Goal: Transaction & Acquisition: Purchase product/service

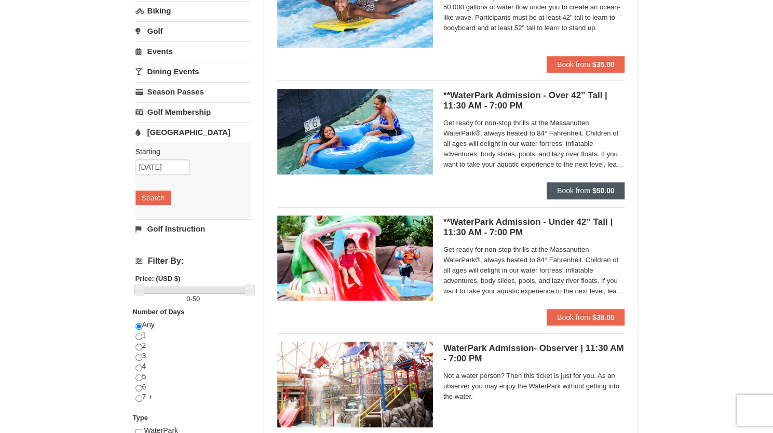
scroll to position [154, 0]
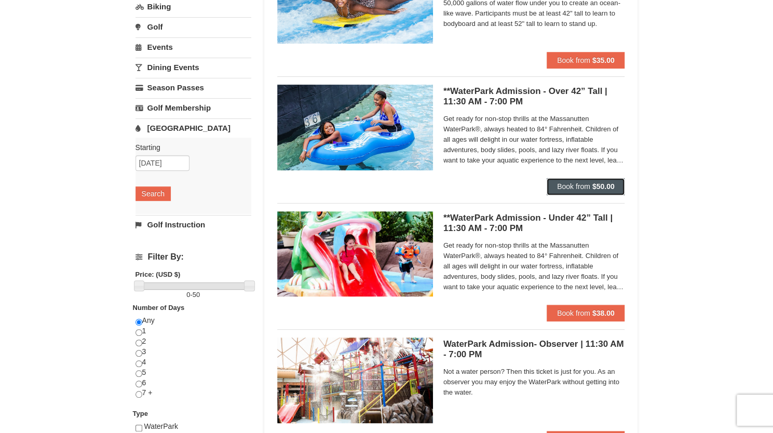
click at [604, 186] on strong "$50.00" at bounding box center [604, 186] width 22 height 8
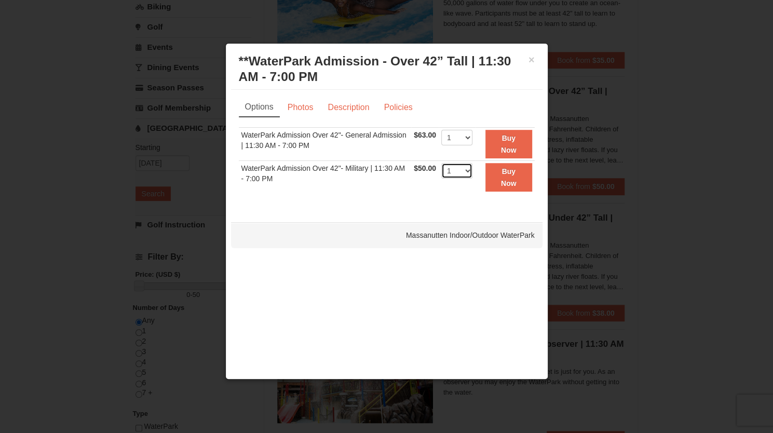
click at [460, 170] on select "1 2 3 4 5 6 7 8 9 10 11 12 13 14 15 16 17 18 19 20 21 22" at bounding box center [457, 171] width 31 height 16
select select "2"
click at [442, 163] on select "1 2 3 4 5 6 7 8 9 10 11 12 13 14 15 16 17 18 19 20 21 22" at bounding box center [457, 171] width 31 height 16
click at [303, 109] on link "Photos" at bounding box center [300, 108] width 39 height 20
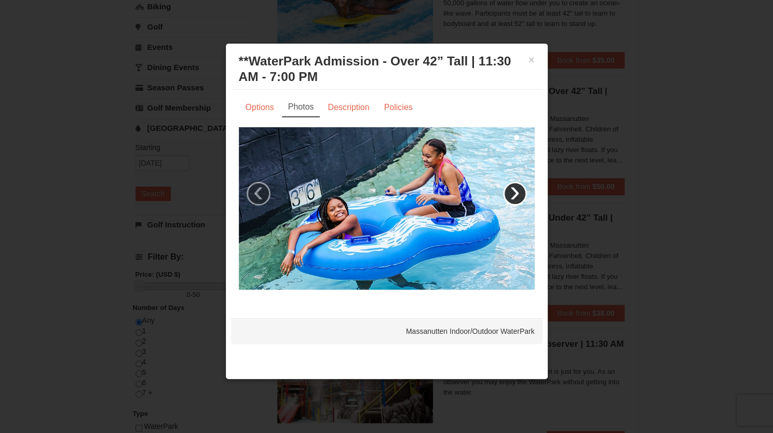
click at [515, 189] on link "›" at bounding box center [515, 194] width 24 height 24
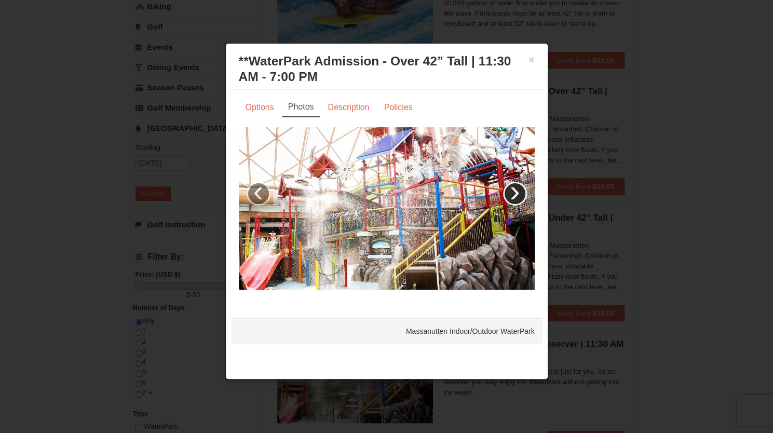
click at [515, 189] on link "›" at bounding box center [515, 194] width 24 height 24
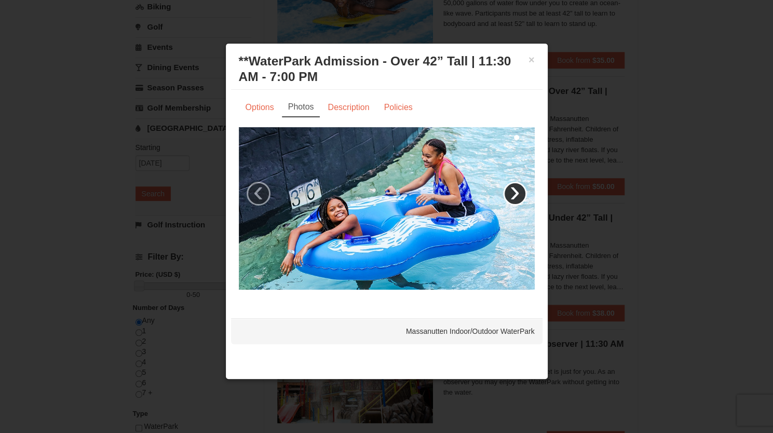
click at [515, 189] on link "›" at bounding box center [515, 194] width 24 height 24
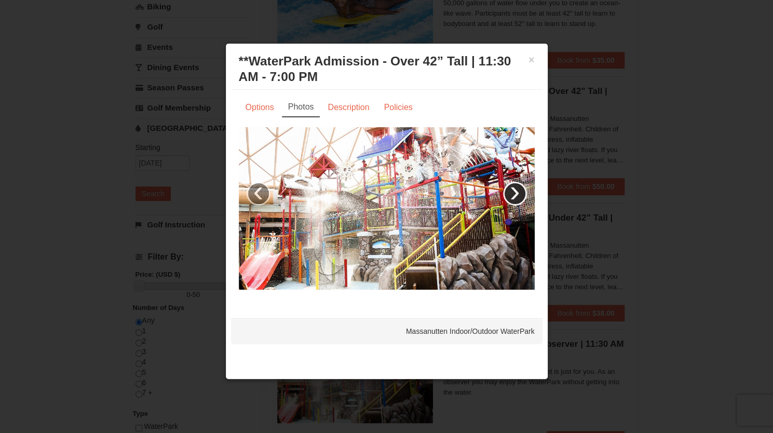
click at [515, 189] on link "›" at bounding box center [515, 194] width 24 height 24
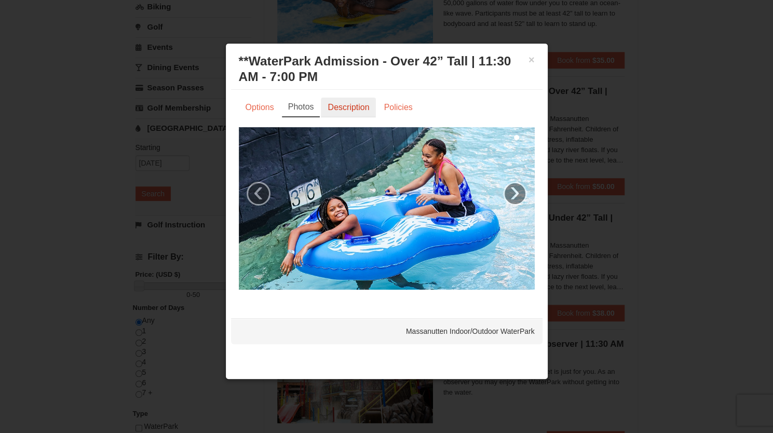
click at [340, 108] on link "Description" at bounding box center [348, 108] width 55 height 20
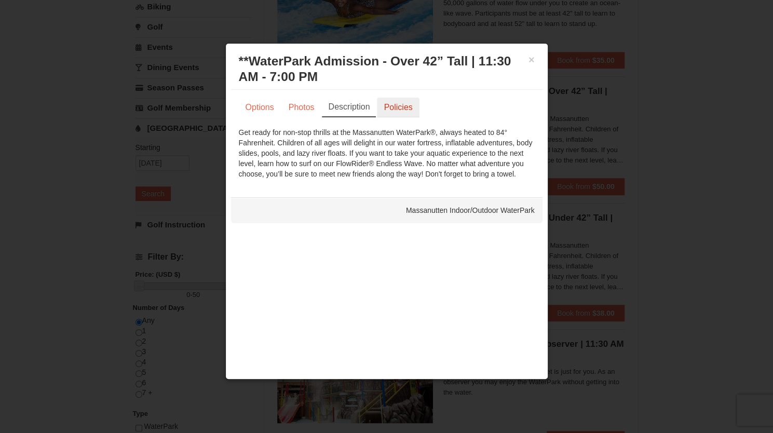
click at [409, 106] on link "Policies" at bounding box center [398, 108] width 42 height 20
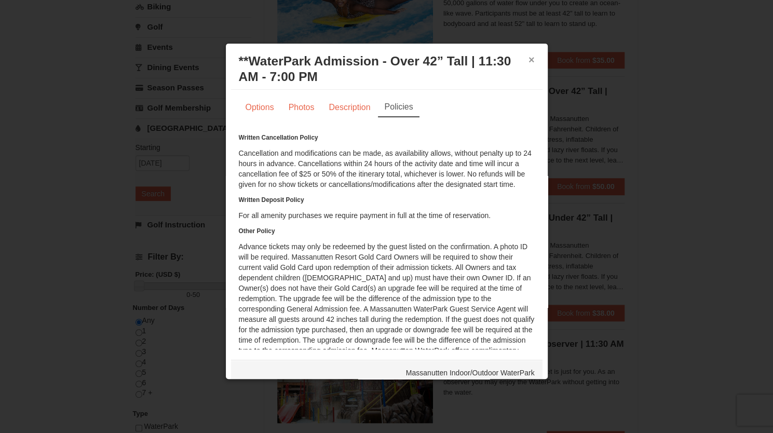
click at [529, 60] on button "×" at bounding box center [532, 60] width 6 height 10
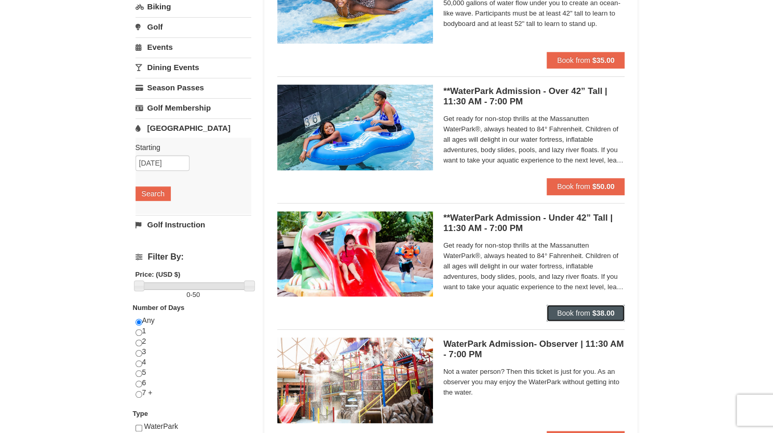
click at [569, 309] on span "Book from" at bounding box center [573, 313] width 33 height 8
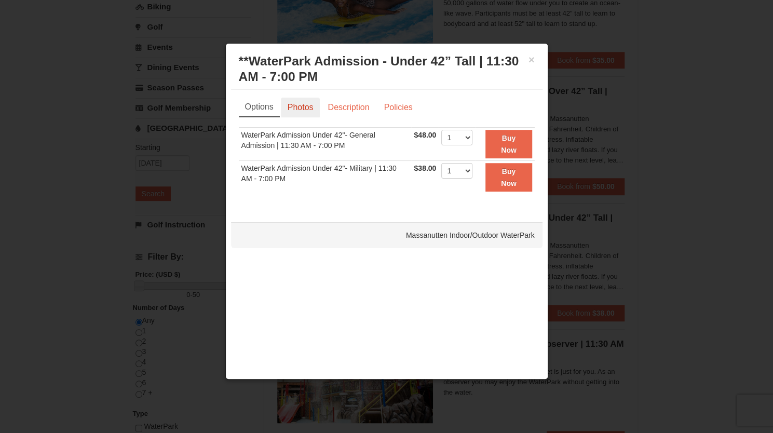
click at [300, 101] on link "Photos" at bounding box center [300, 108] width 39 height 20
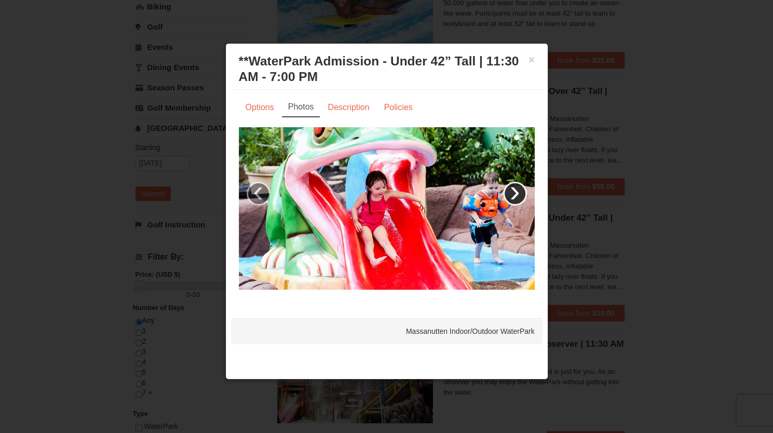
click at [519, 197] on link "›" at bounding box center [515, 194] width 24 height 24
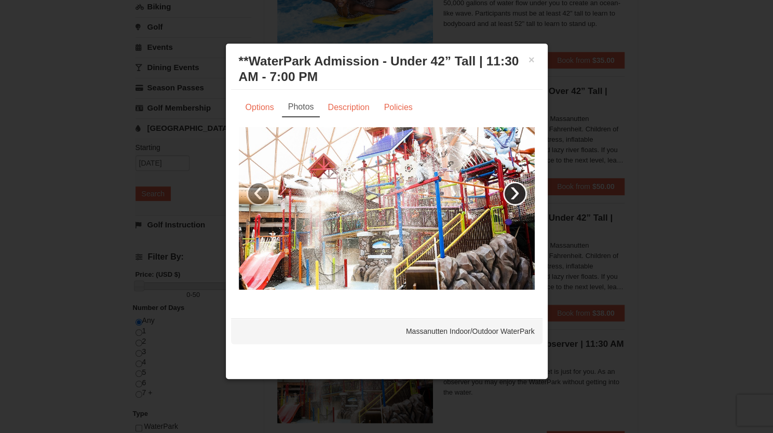
click at [519, 197] on link "›" at bounding box center [515, 194] width 24 height 24
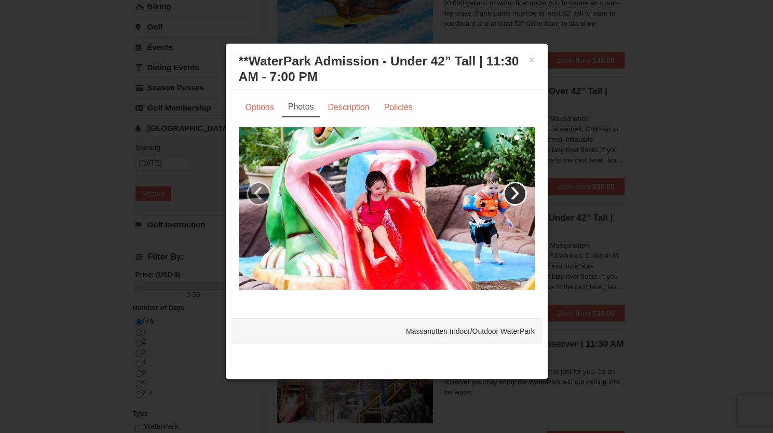
click at [519, 197] on link "›" at bounding box center [515, 194] width 24 height 24
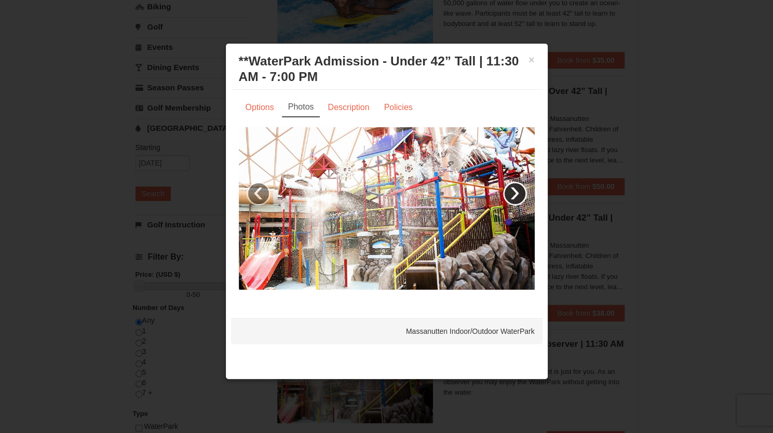
click at [519, 197] on link "›" at bounding box center [515, 194] width 24 height 24
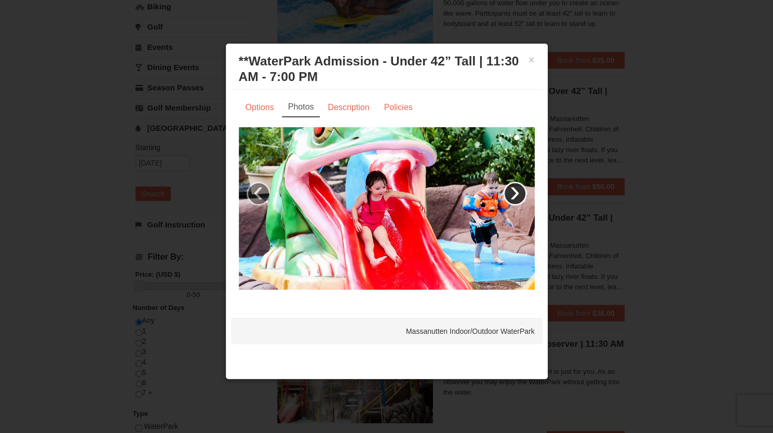
click at [519, 197] on link "›" at bounding box center [515, 194] width 24 height 24
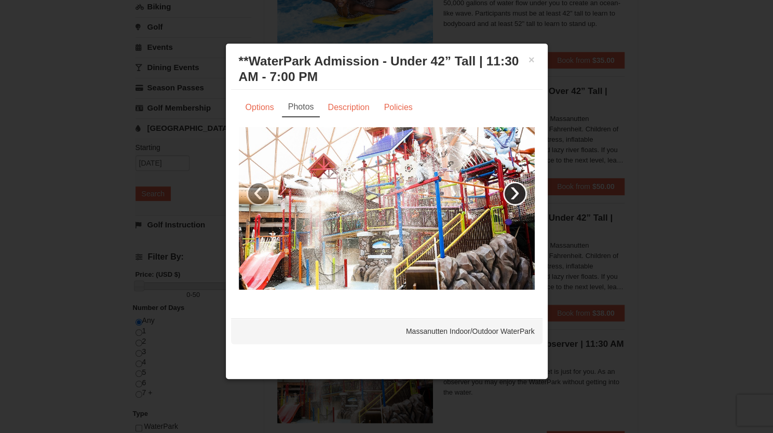
click at [519, 197] on link "›" at bounding box center [515, 194] width 24 height 24
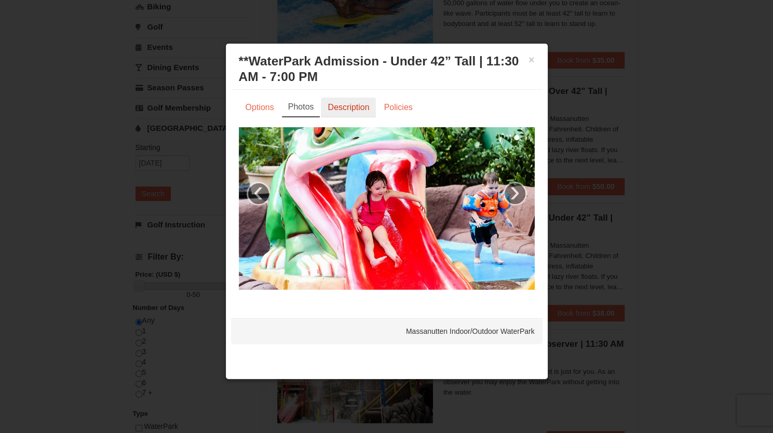
click at [362, 107] on link "Description" at bounding box center [348, 108] width 55 height 20
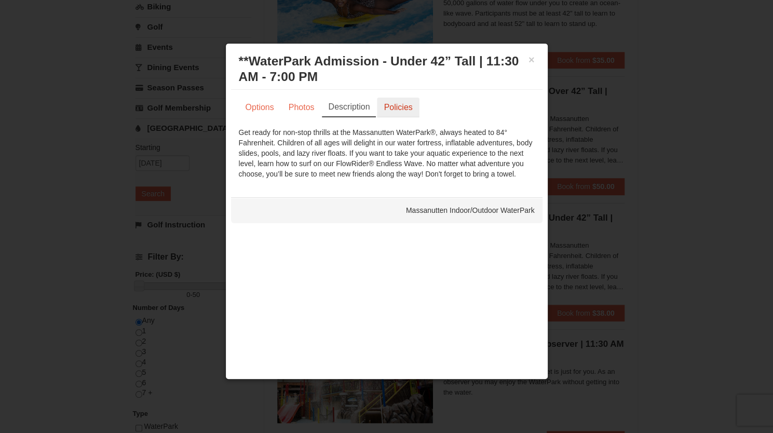
click at [403, 104] on link "Policies" at bounding box center [398, 108] width 42 height 20
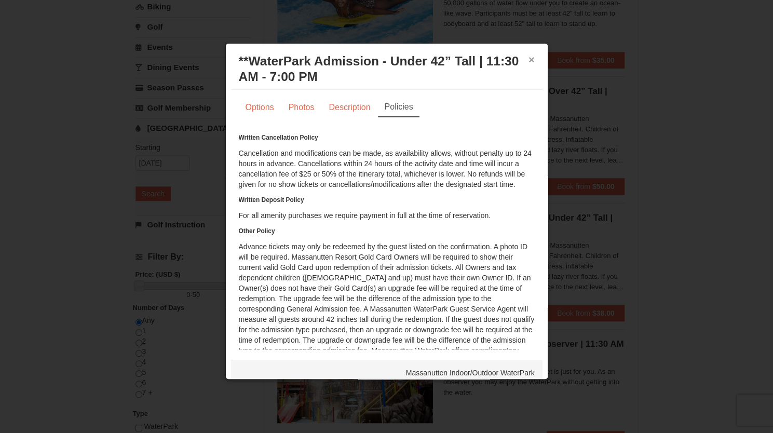
click at [529, 60] on button "×" at bounding box center [532, 60] width 6 height 10
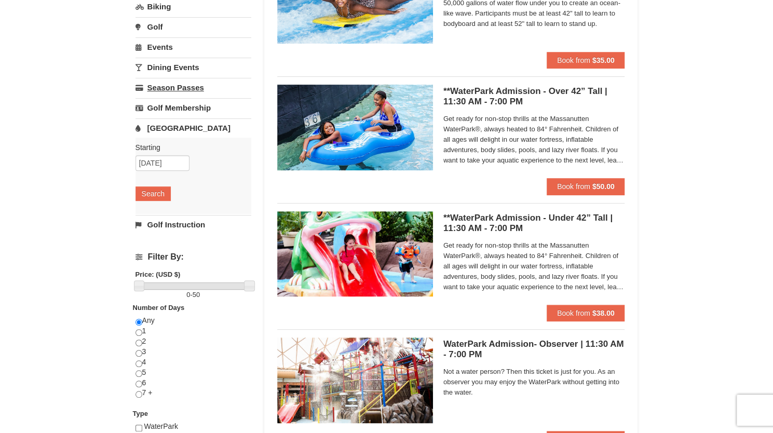
click at [186, 85] on link "Season Passes" at bounding box center [194, 87] width 116 height 19
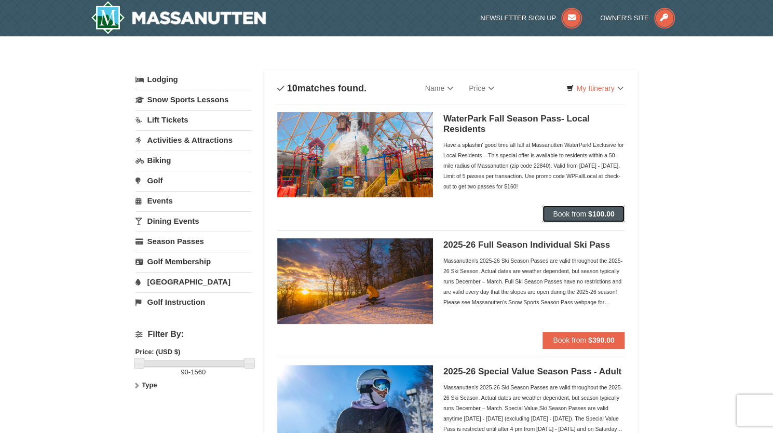
click at [563, 216] on span "Book from" at bounding box center [569, 214] width 33 height 8
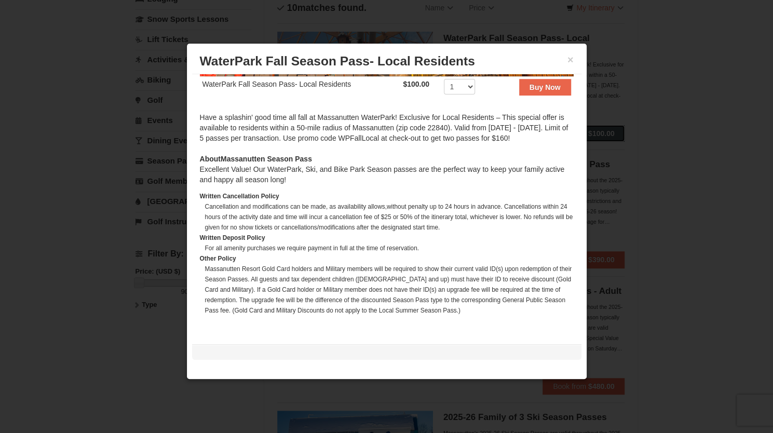
scroll to position [217, 0]
click at [570, 58] on button "×" at bounding box center [571, 60] width 6 height 10
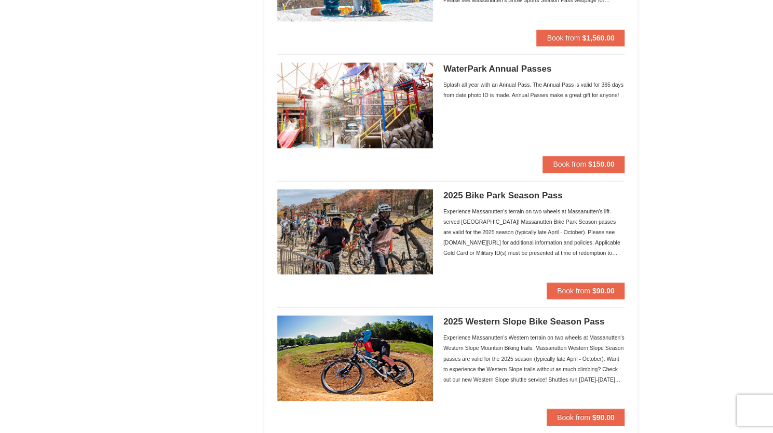
scroll to position [807, 0]
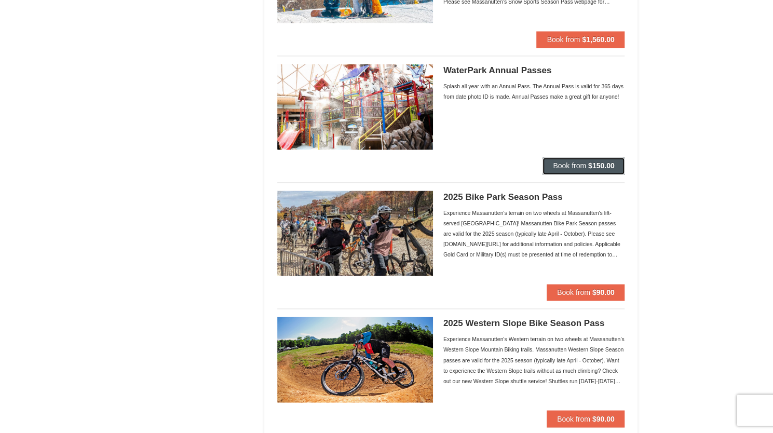
click at [575, 164] on span "Book from" at bounding box center [569, 166] width 33 height 8
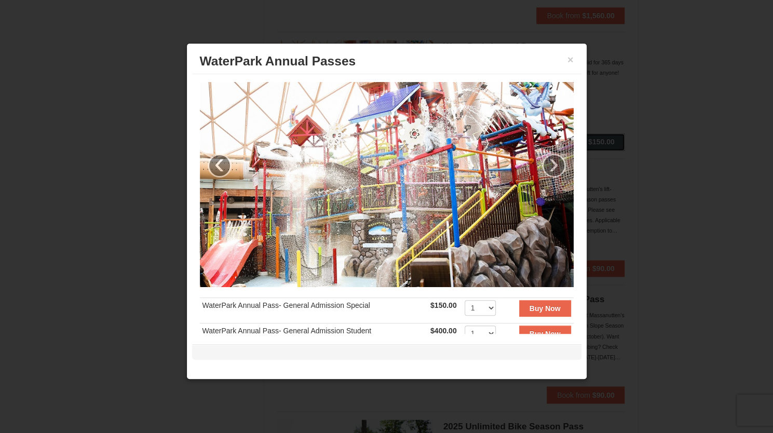
scroll to position [831, 0]
click at [547, 161] on link "›" at bounding box center [554, 166] width 24 height 24
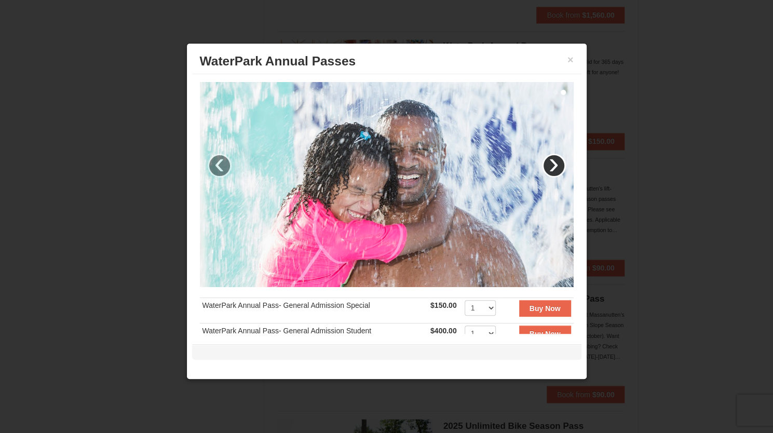
click at [547, 161] on link "›" at bounding box center [554, 166] width 24 height 24
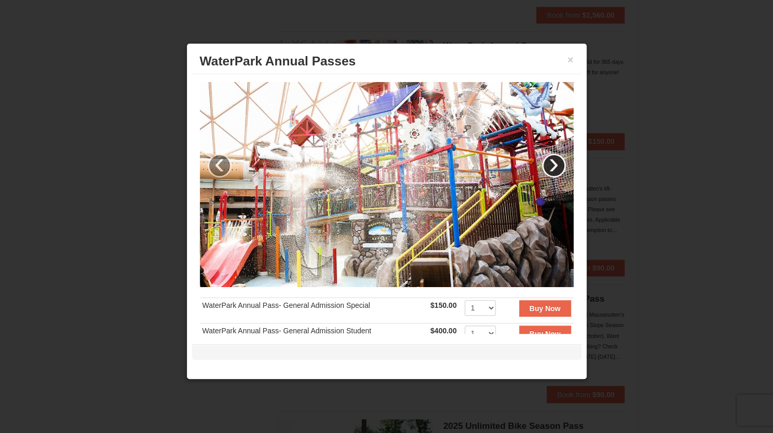
click at [547, 161] on link "›" at bounding box center [554, 166] width 24 height 24
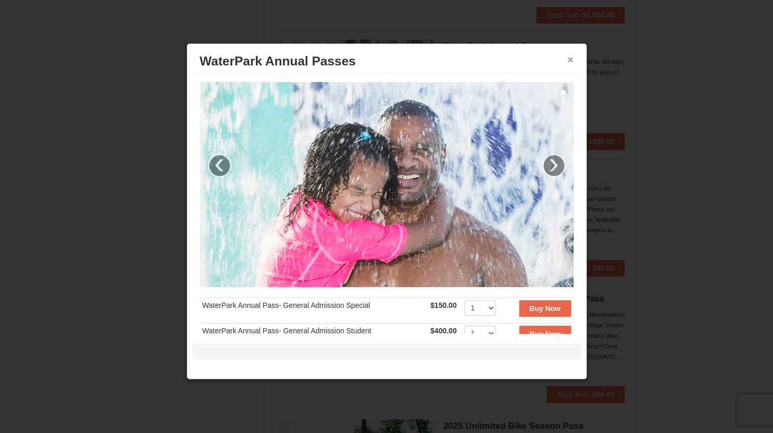
click at [568, 60] on button "×" at bounding box center [571, 60] width 6 height 10
